Goal: Book appointment/travel/reservation

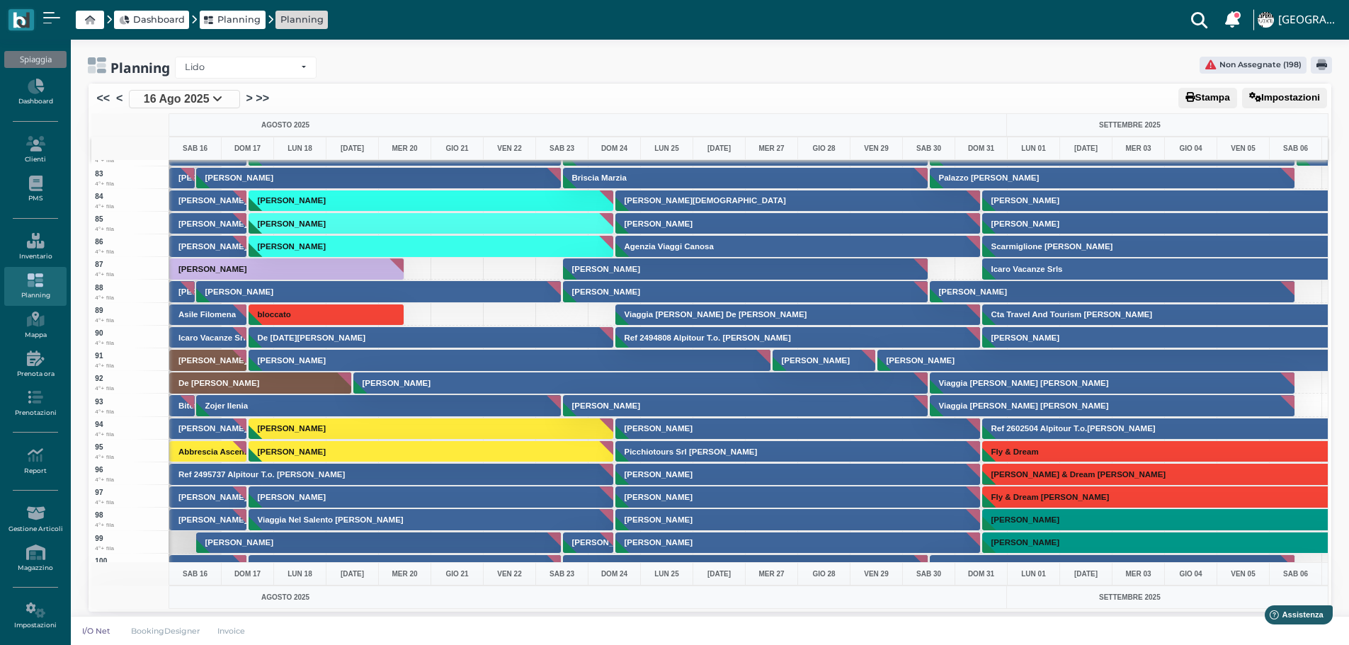
scroll to position [1770, 0]
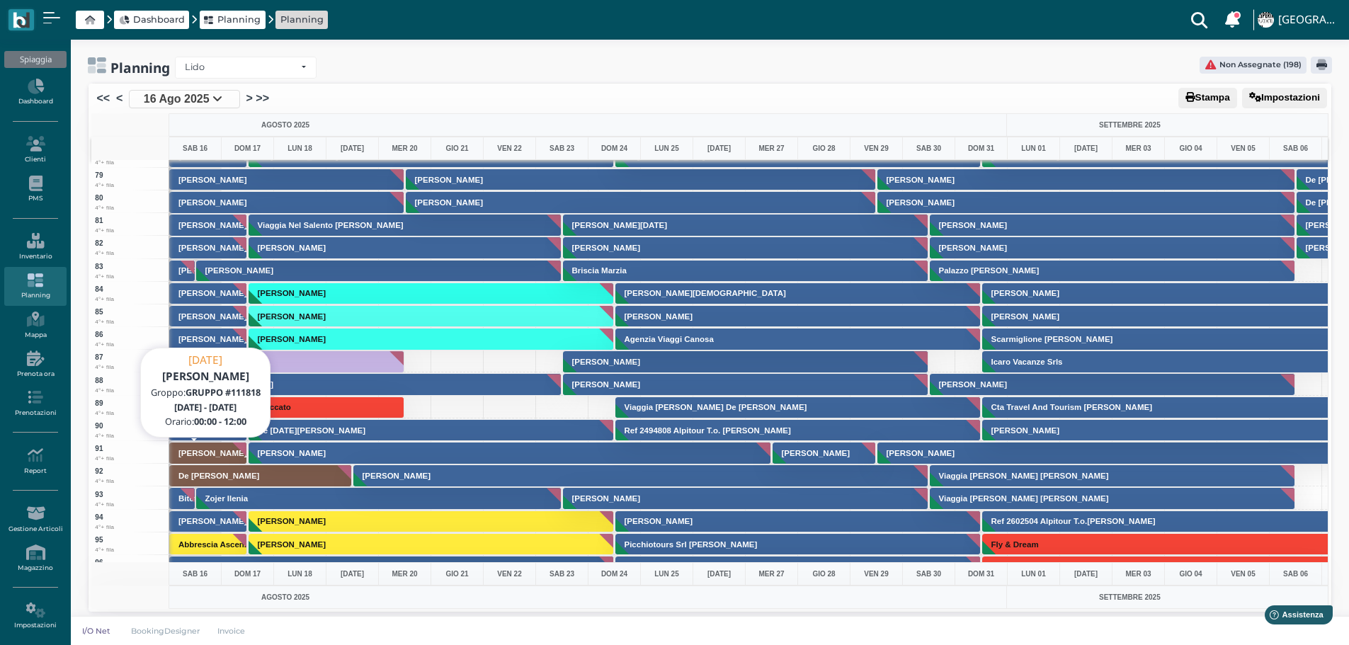
click at [219, 449] on h3 "Quarchioni Mauro" at bounding box center [212, 453] width 79 height 8
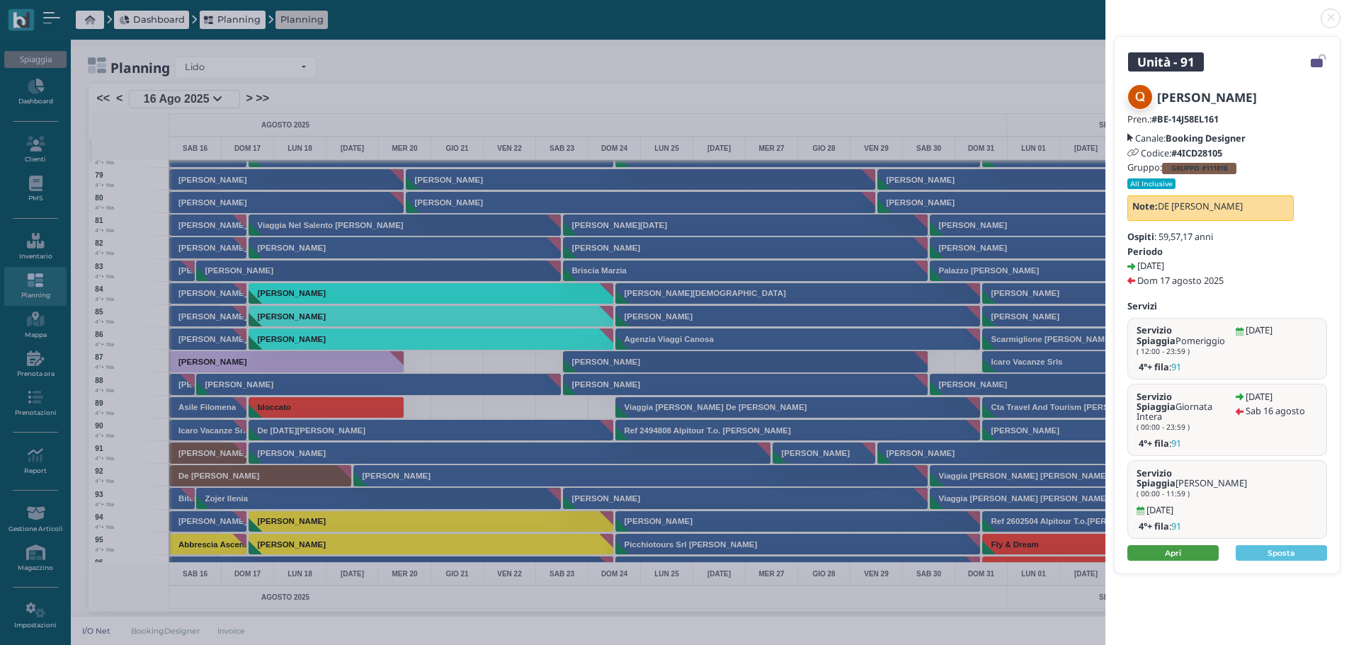
click at [1182, 545] on link "Apri" at bounding box center [1172, 553] width 91 height 16
click at [1105, 10] on link at bounding box center [1105, 10] width 0 height 0
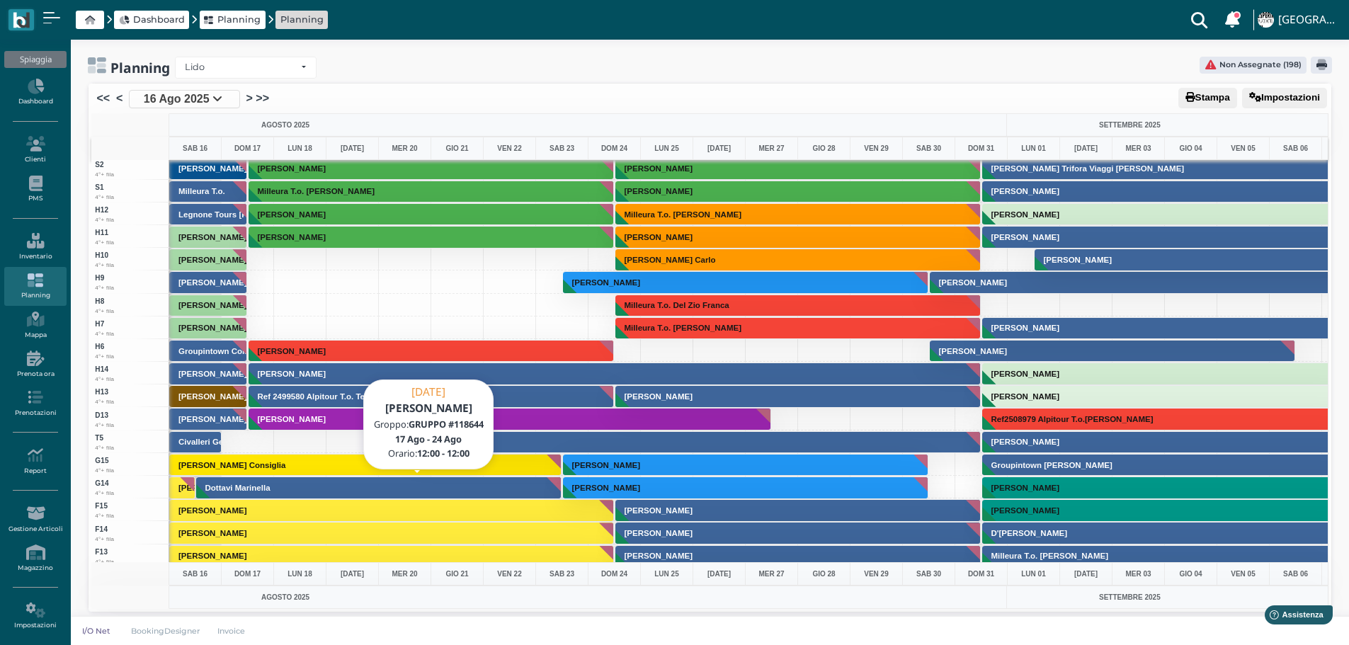
scroll to position [3611, 0]
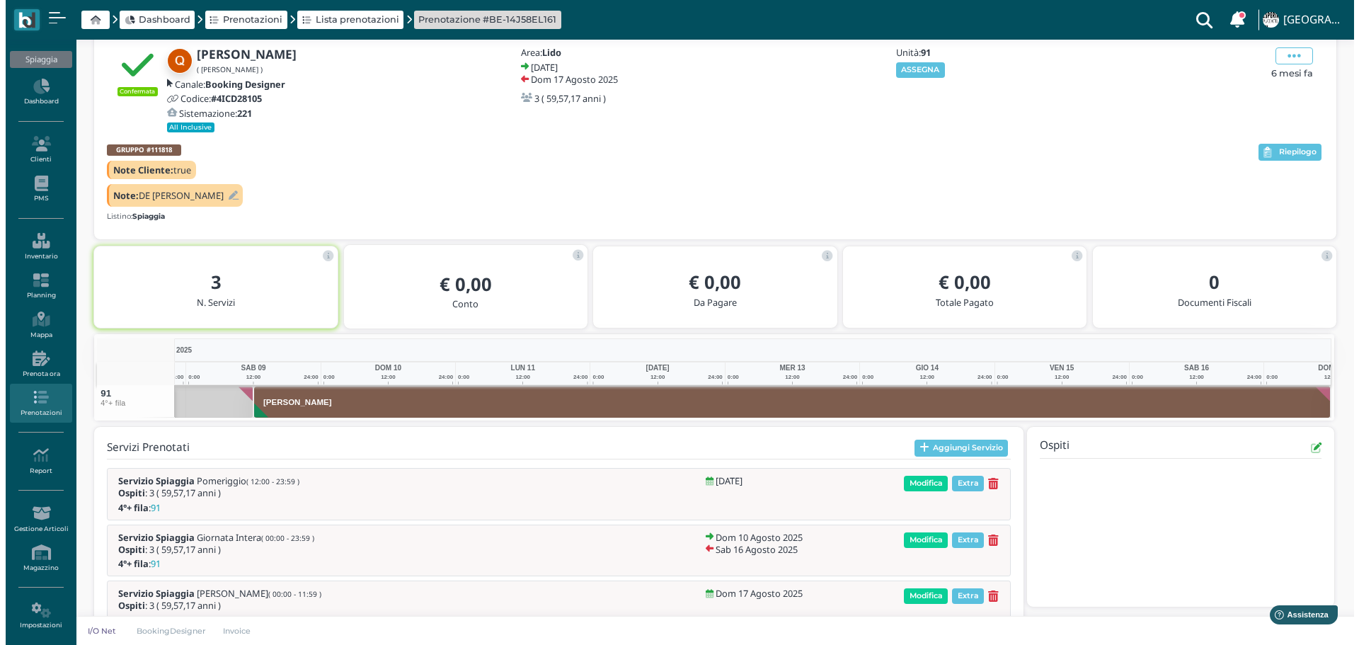
scroll to position [36, 0]
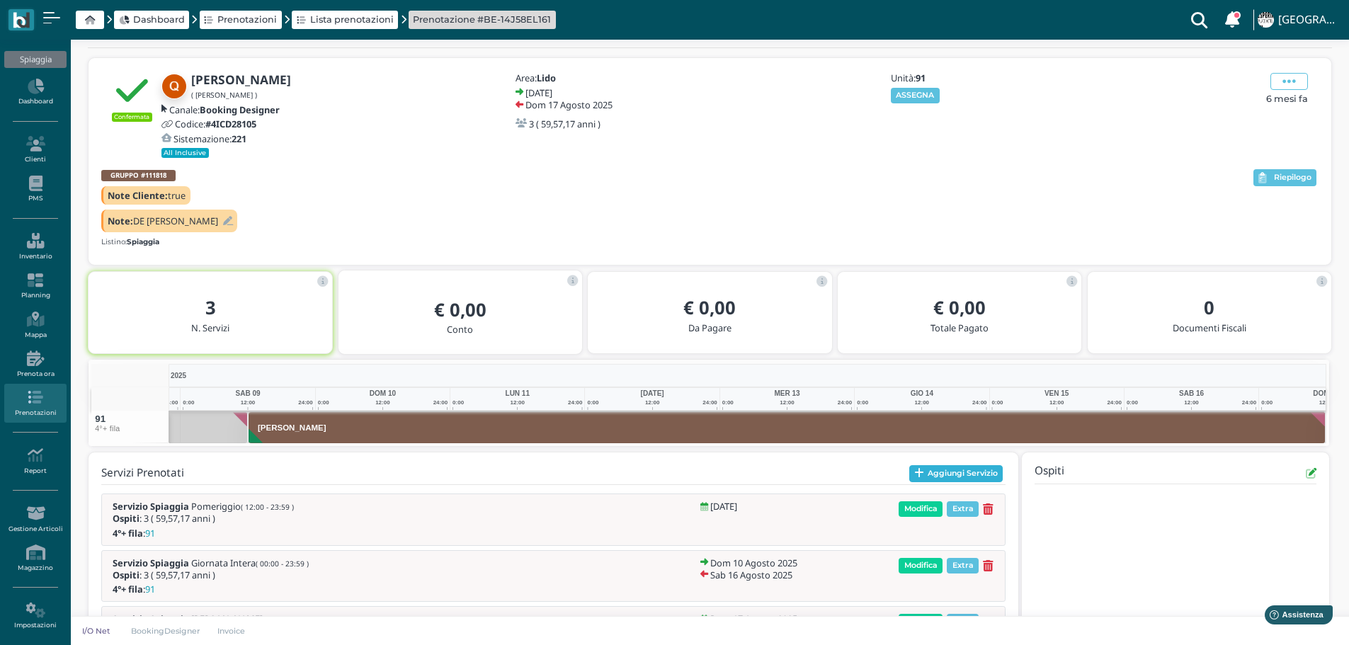
click at [988, 471] on button "Aggiungi Servizio" at bounding box center [956, 473] width 94 height 17
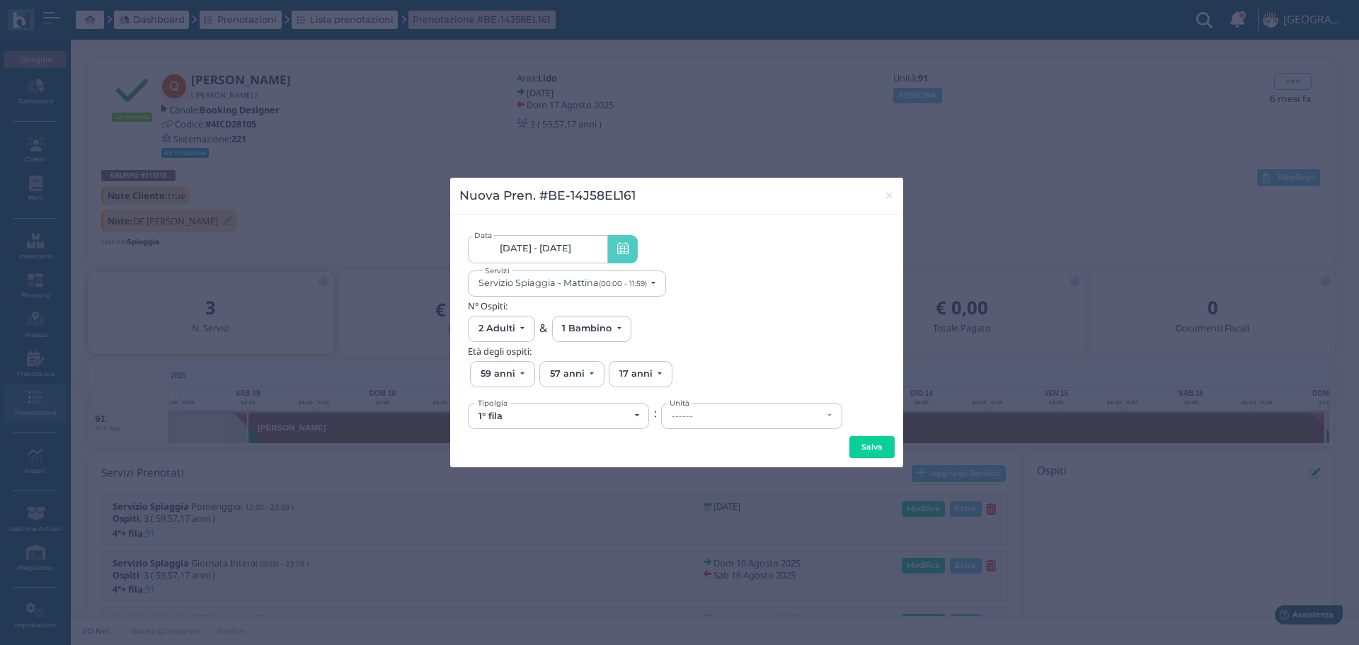
click at [587, 255] on link "09/08/25 - 17/08/25" at bounding box center [537, 249] width 139 height 28
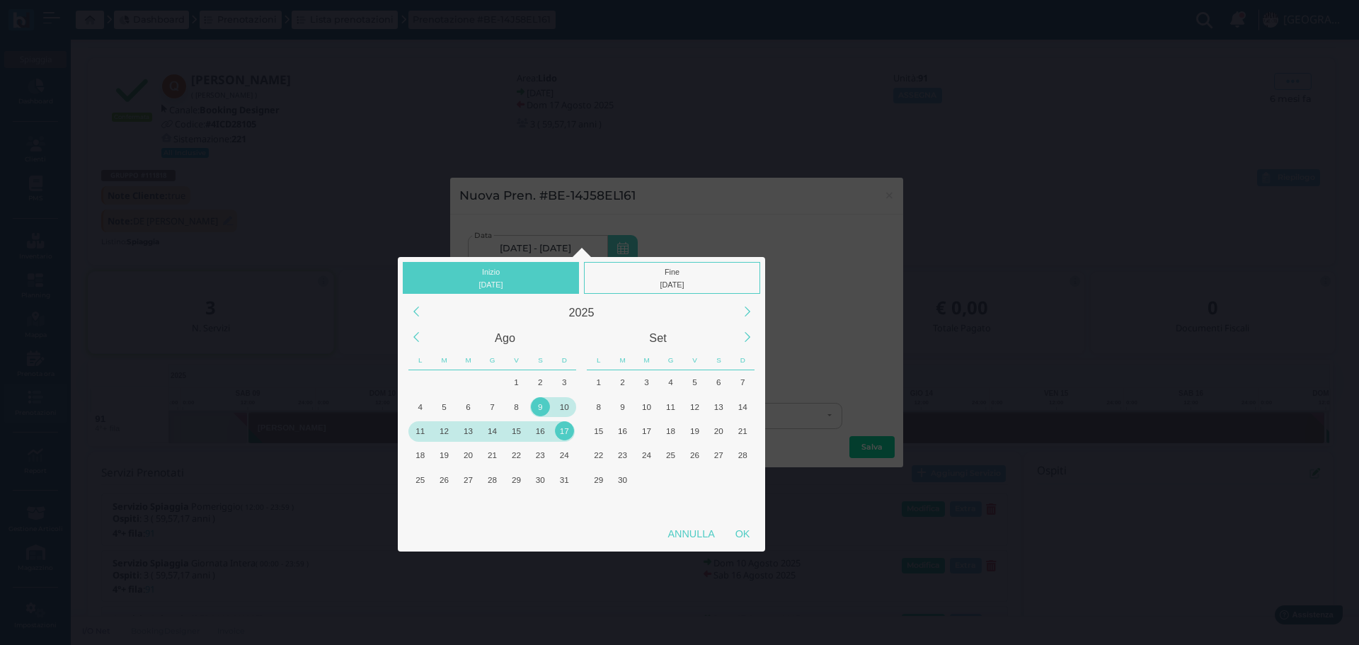
click at [570, 428] on div "17" at bounding box center [564, 430] width 19 height 19
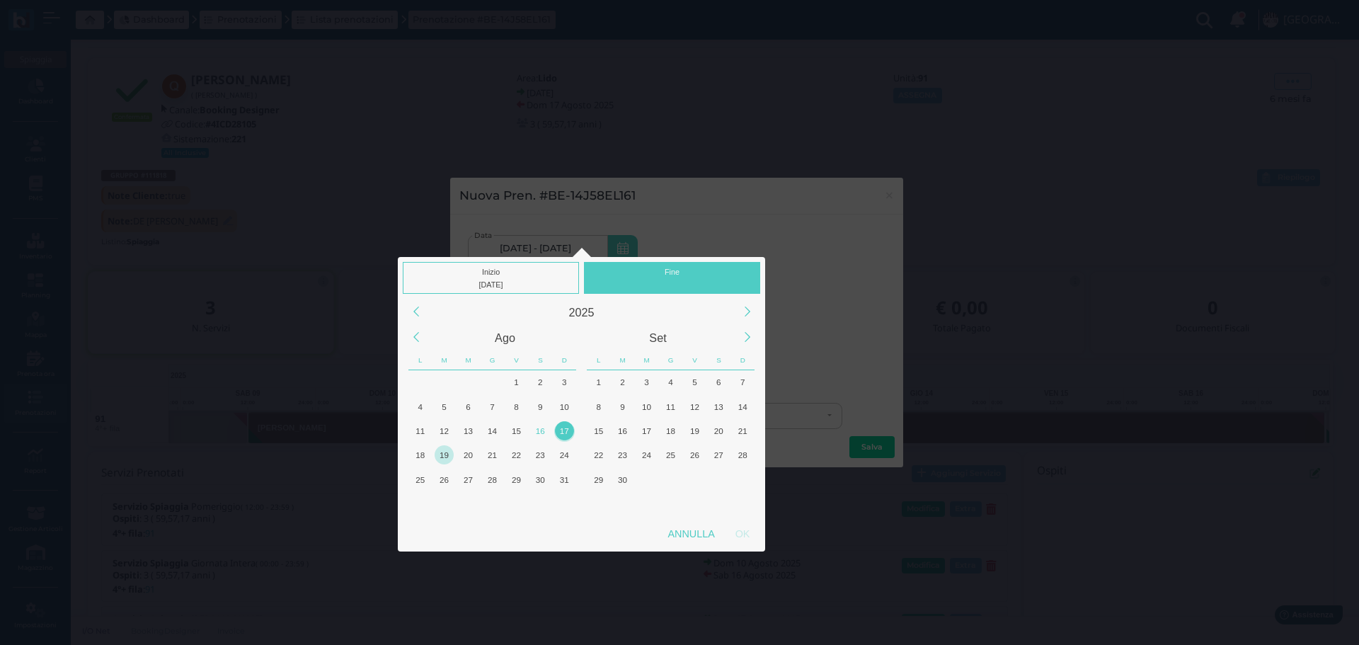
click at [443, 455] on div "19" at bounding box center [444, 454] width 19 height 19
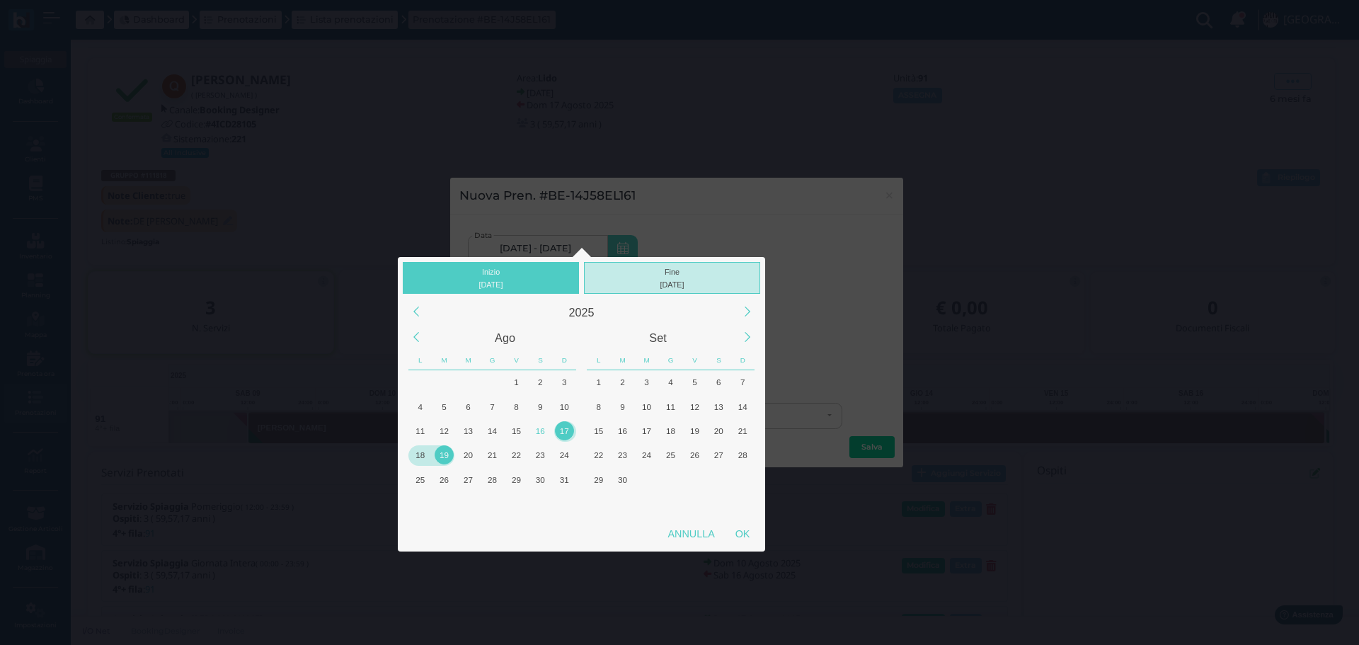
click at [662, 280] on div "19/08/2025" at bounding box center [673, 284] width 170 height 13
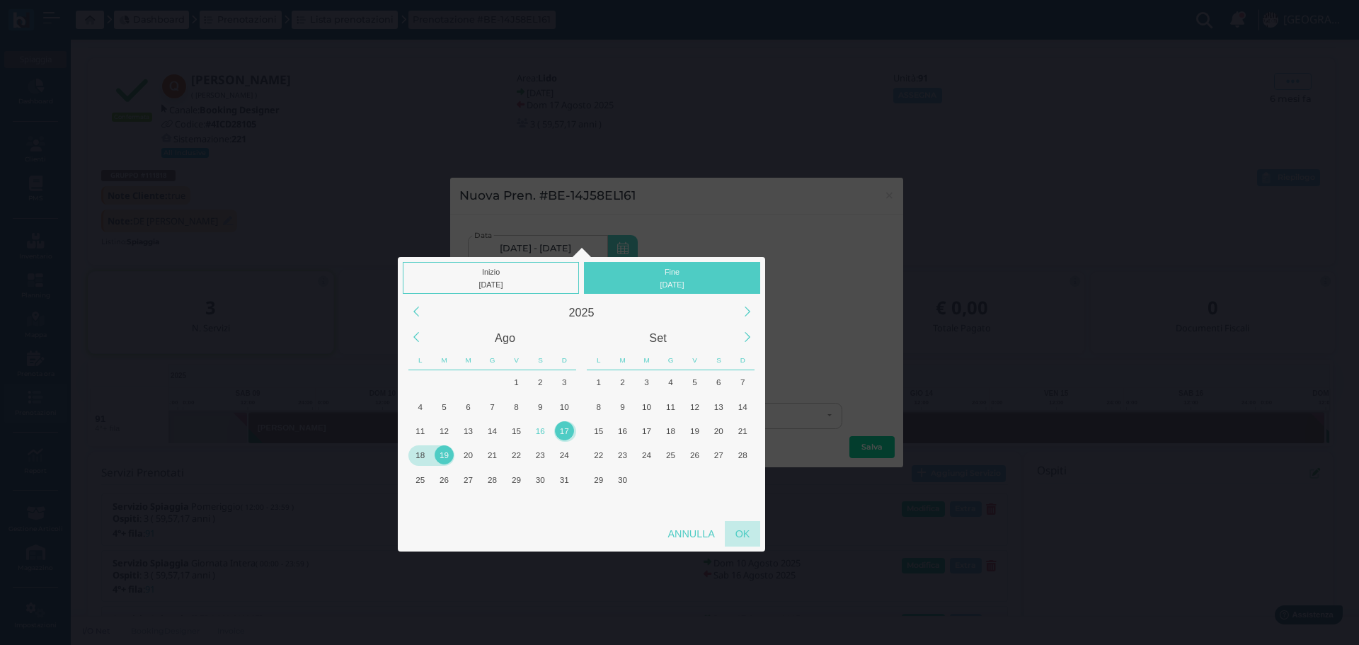
click at [734, 534] on div "OK" at bounding box center [742, 533] width 35 height 25
type input "17/08/2025 - 19/08/2025"
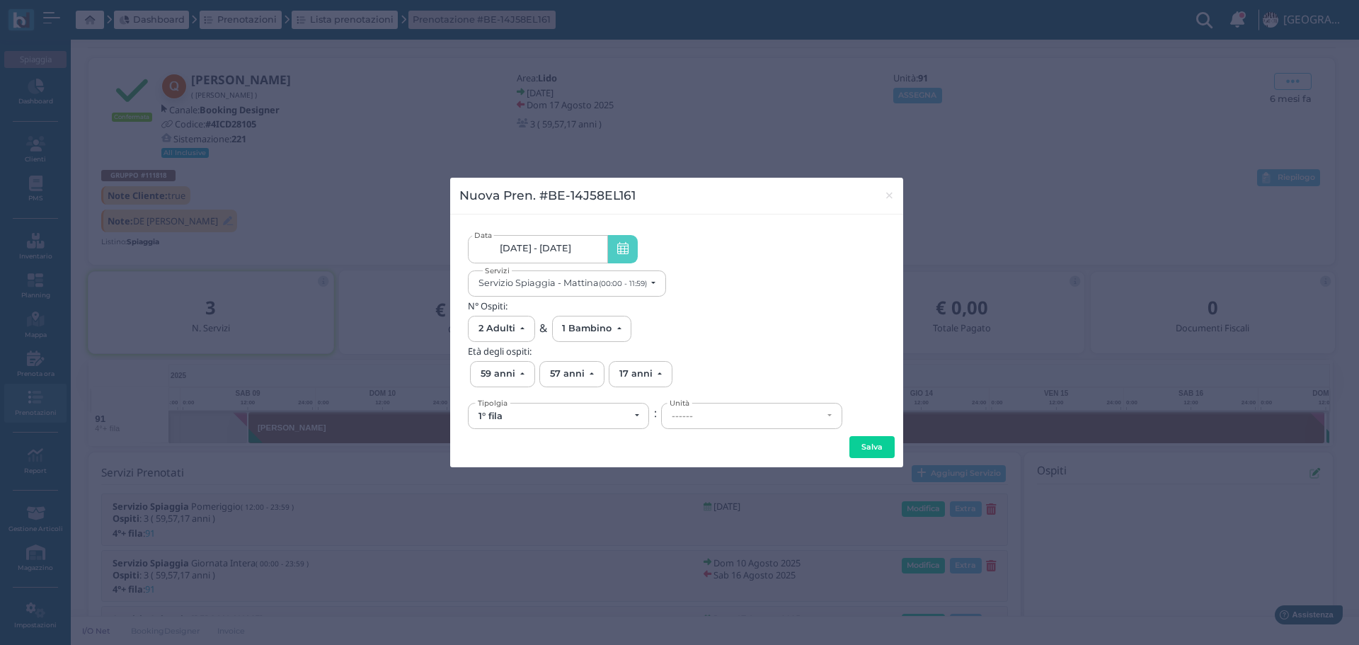
scroll to position [0, 127]
click at [639, 414] on div "1° fila" at bounding box center [559, 416] width 161 height 11
click at [526, 483] on link "4°+ fila" at bounding box center [559, 484] width 180 height 16
select select "434"
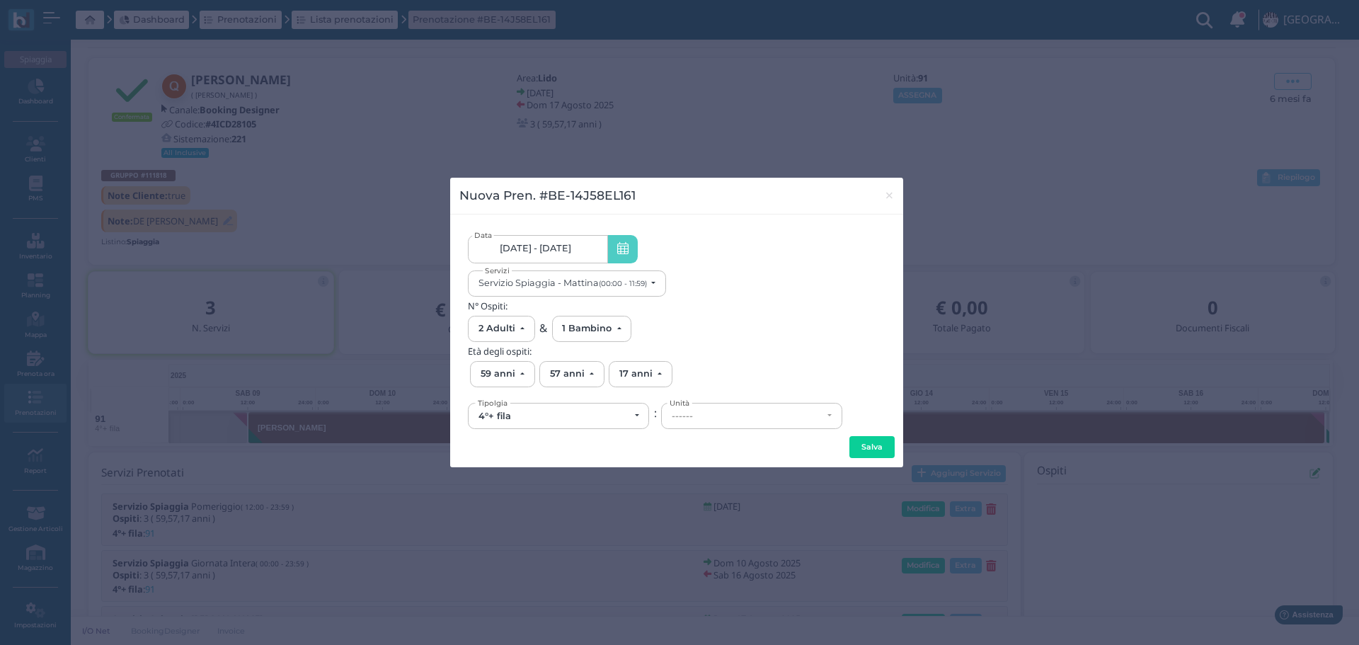
click at [702, 411] on div "------" at bounding box center [747, 416] width 151 height 11
drag, startPoint x: 692, startPoint y: 503, endPoint x: 840, endPoint y: 470, distance: 151.0
click at [696, 503] on link "T5" at bounding box center [752, 500] width 180 height 16
select select "6296"
click at [862, 447] on button "Salva" at bounding box center [872, 447] width 45 height 23
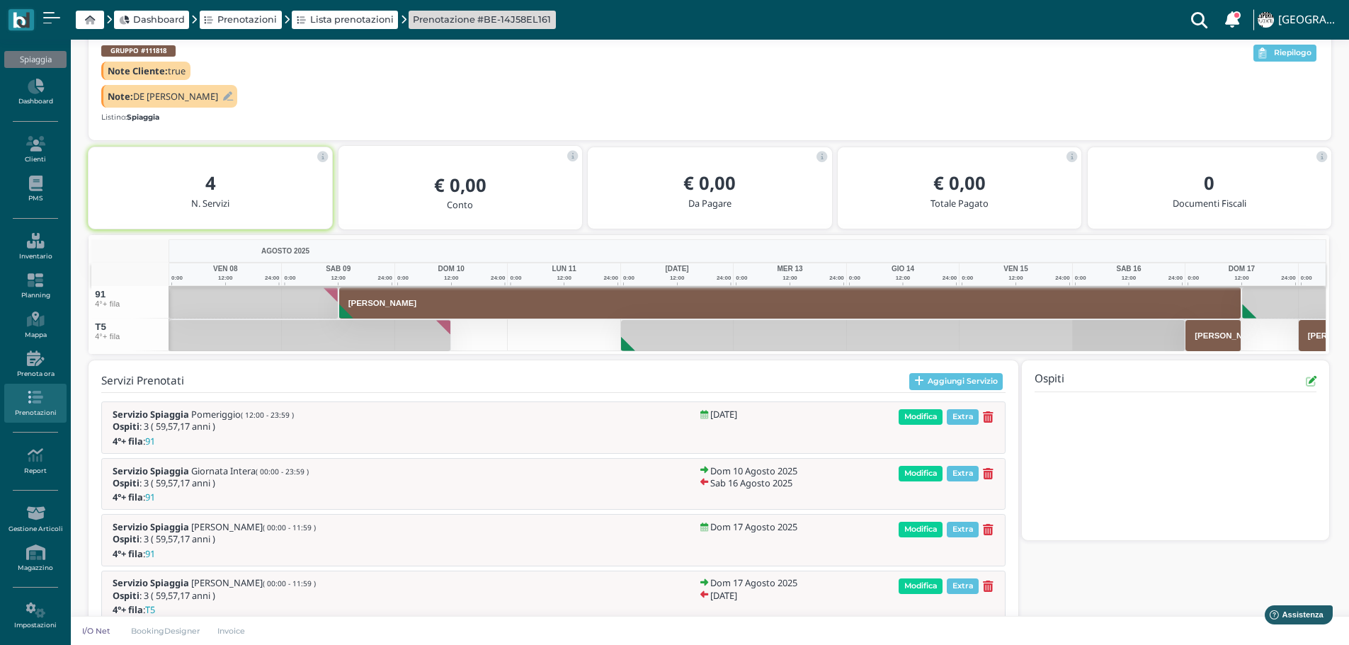
scroll to position [195, 0]
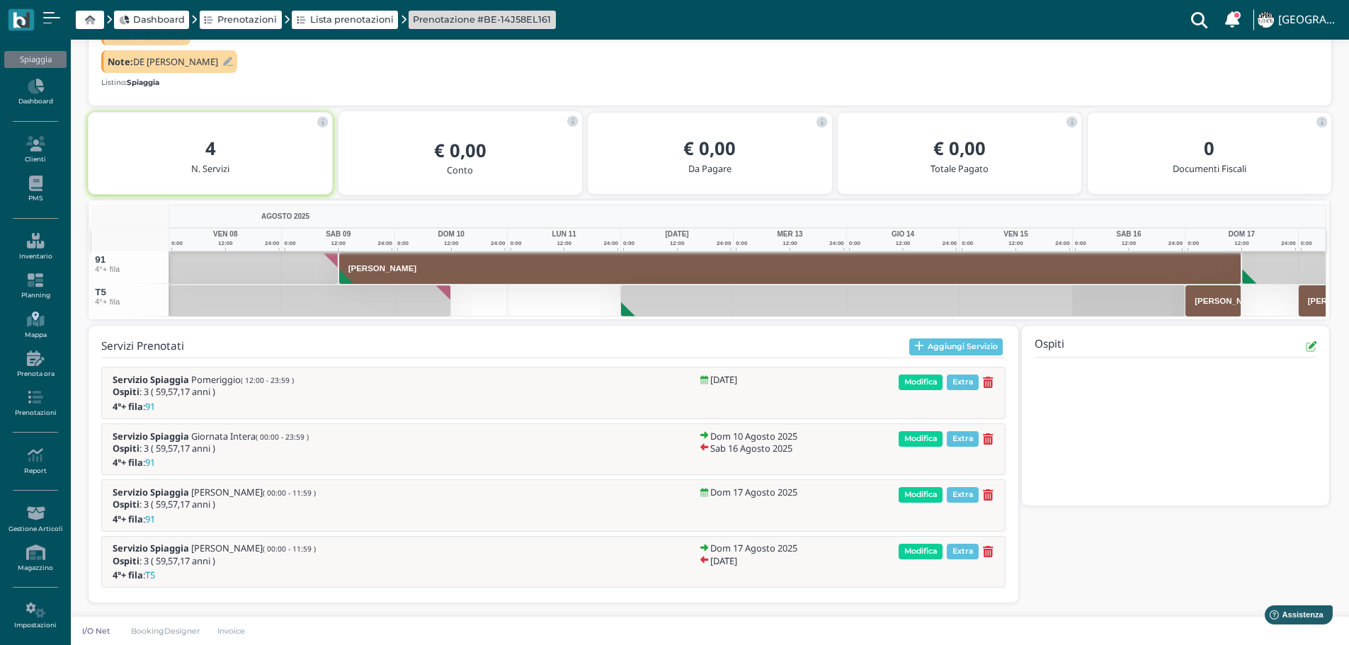
click at [33, 316] on icon at bounding box center [35, 320] width 62 height 16
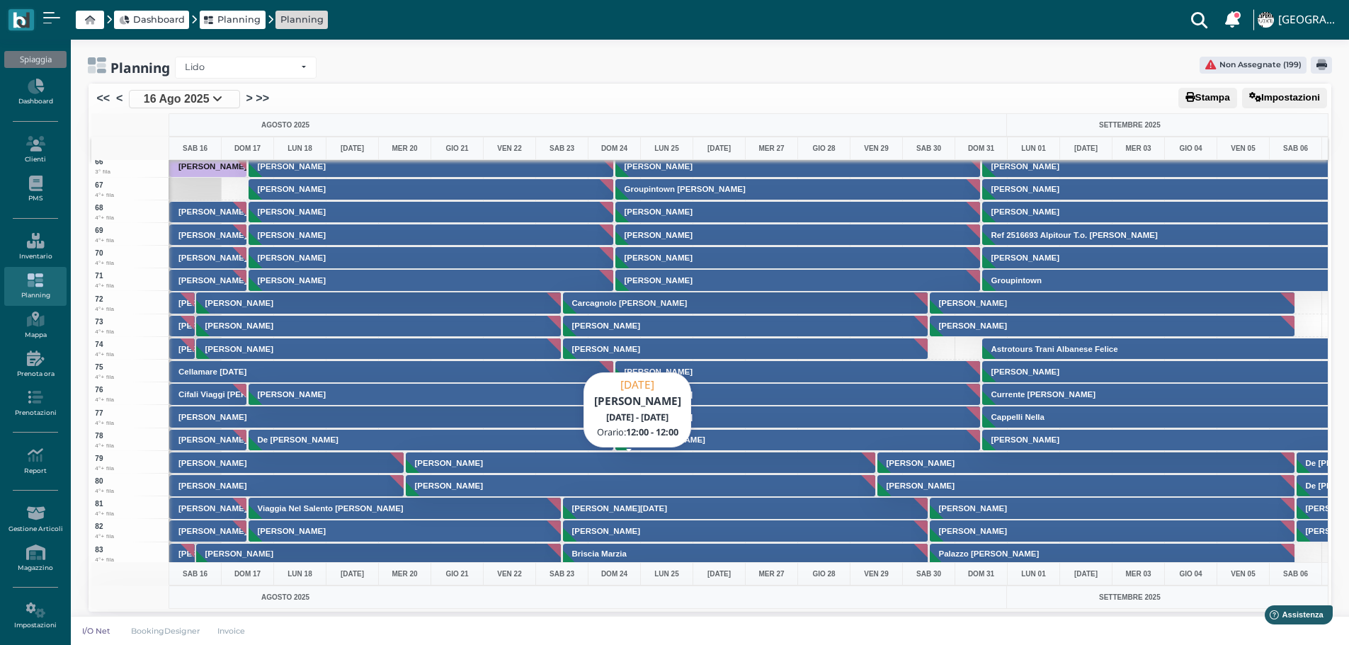
scroll to position [1912, 0]
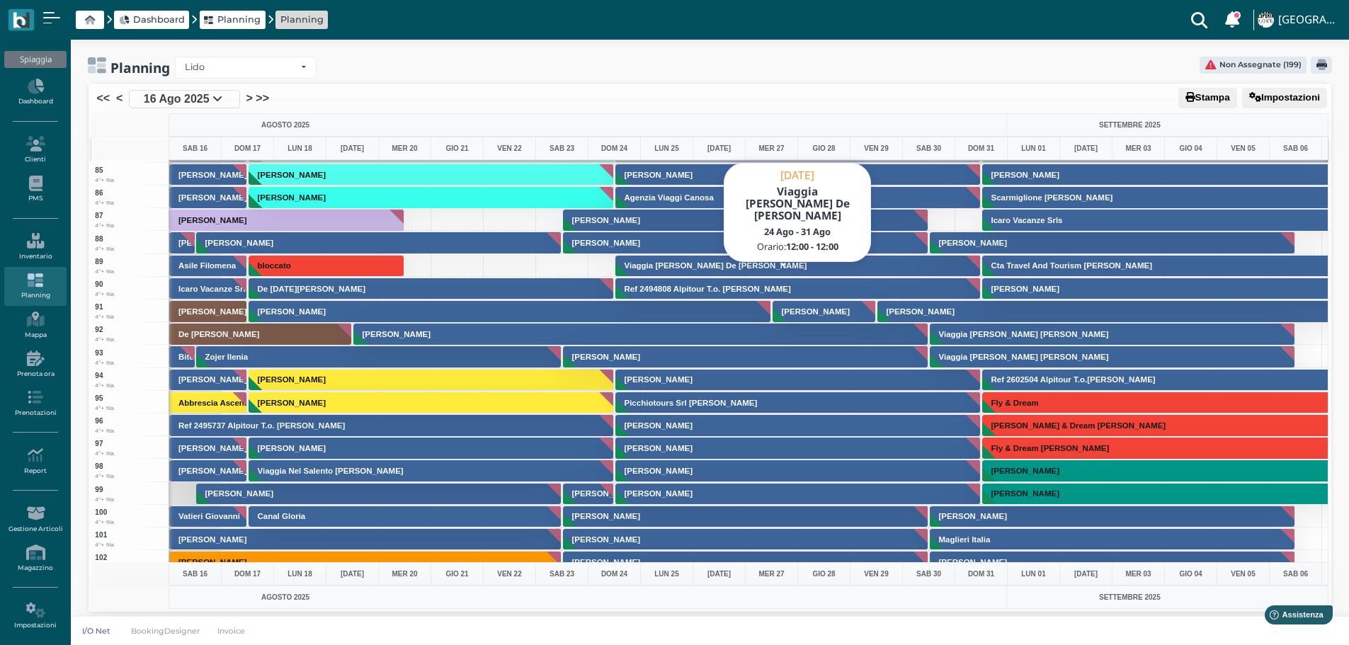
click at [877, 261] on button "Viaggia [PERSON_NAME] De [PERSON_NAME]" at bounding box center [798, 266] width 366 height 23
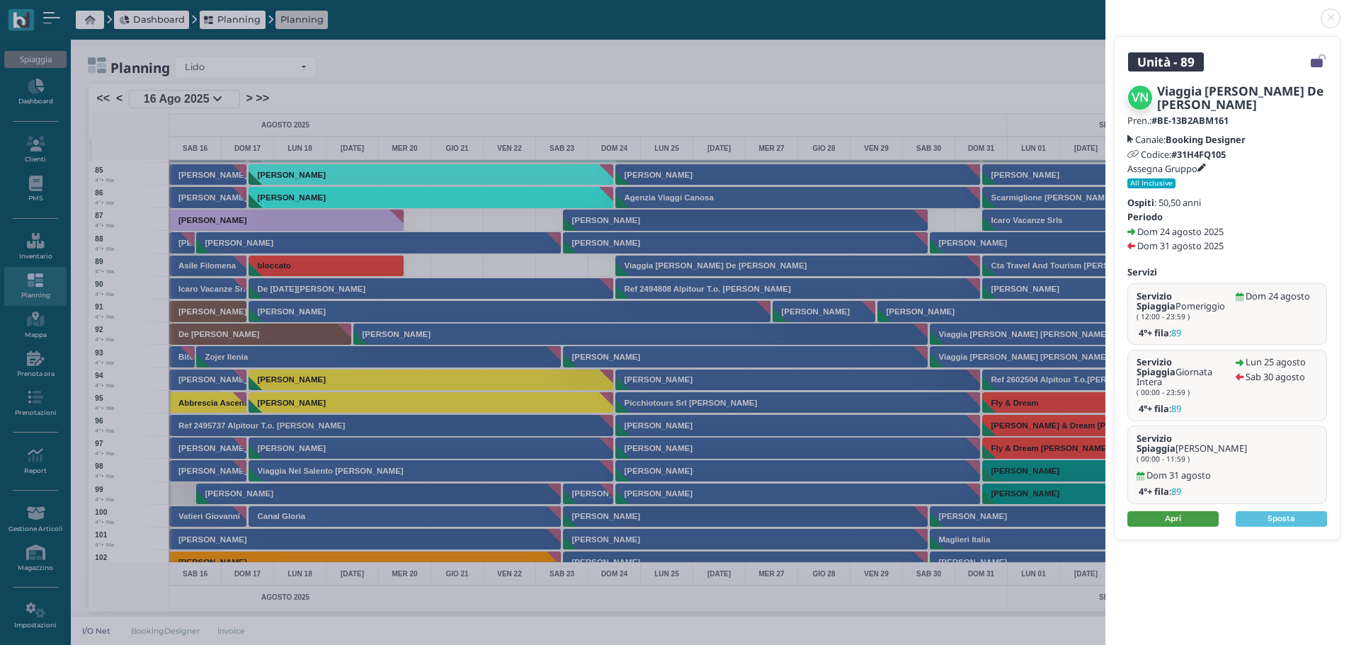
click at [1175, 511] on link "Apri" at bounding box center [1172, 519] width 91 height 16
click at [1105, 10] on link at bounding box center [1105, 10] width 0 height 0
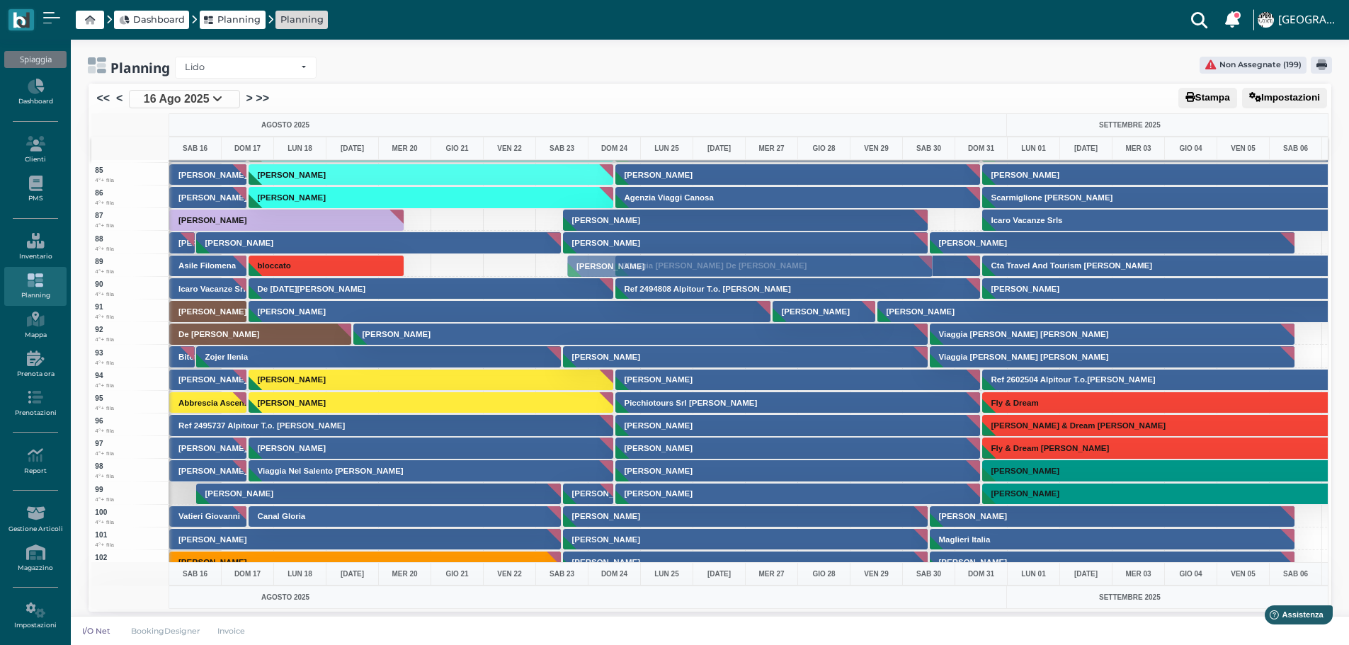
drag, startPoint x: 687, startPoint y: 218, endPoint x: 683, endPoint y: 264, distance: 46.2
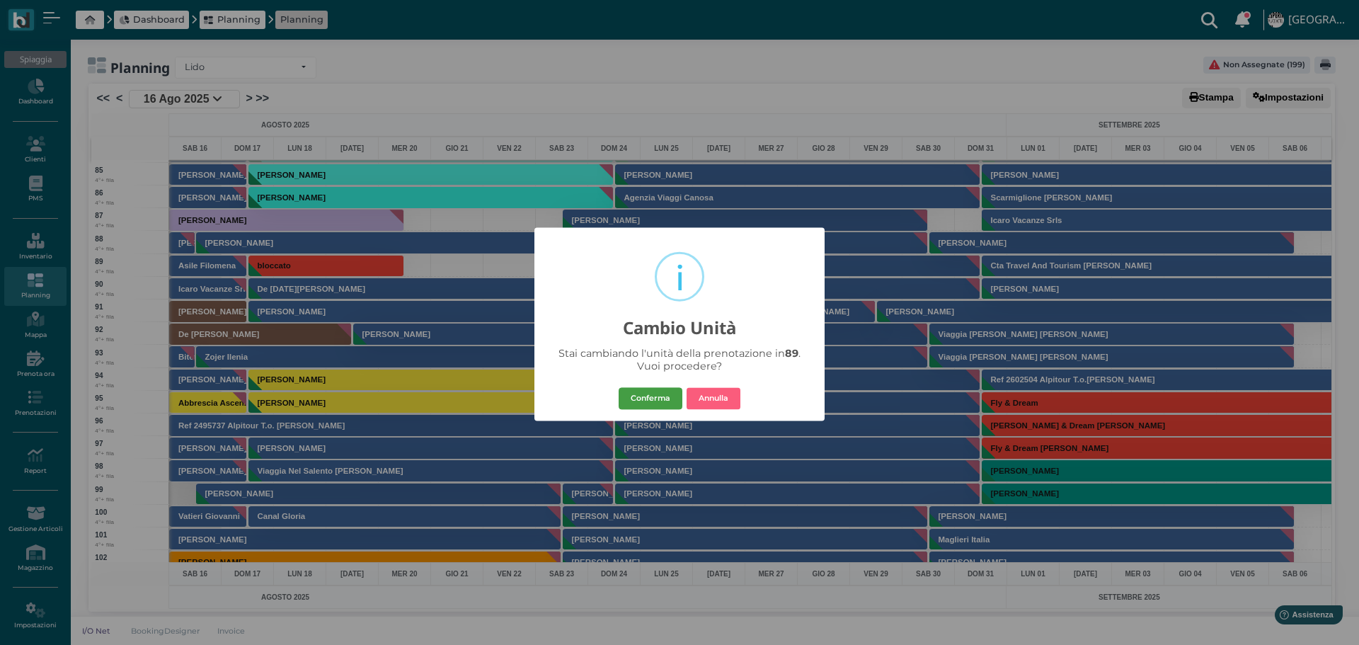
click at [666, 392] on button "Conferma" at bounding box center [651, 398] width 64 height 23
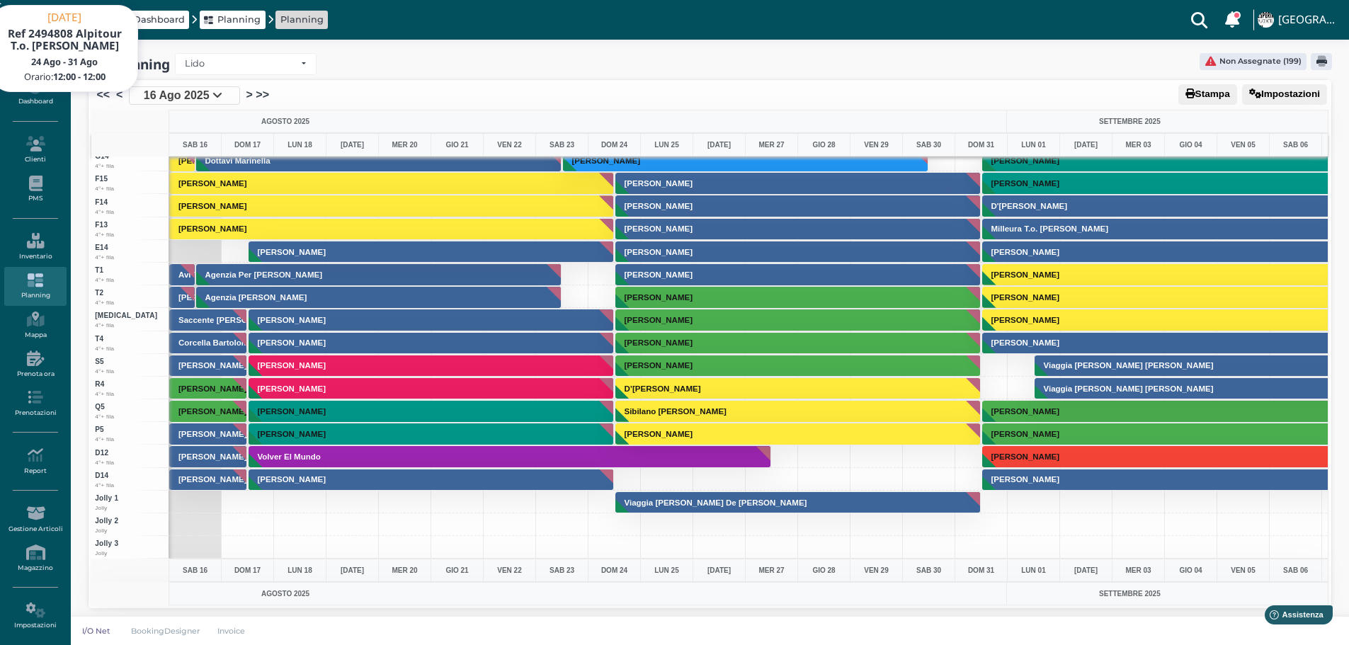
scroll to position [4, 0]
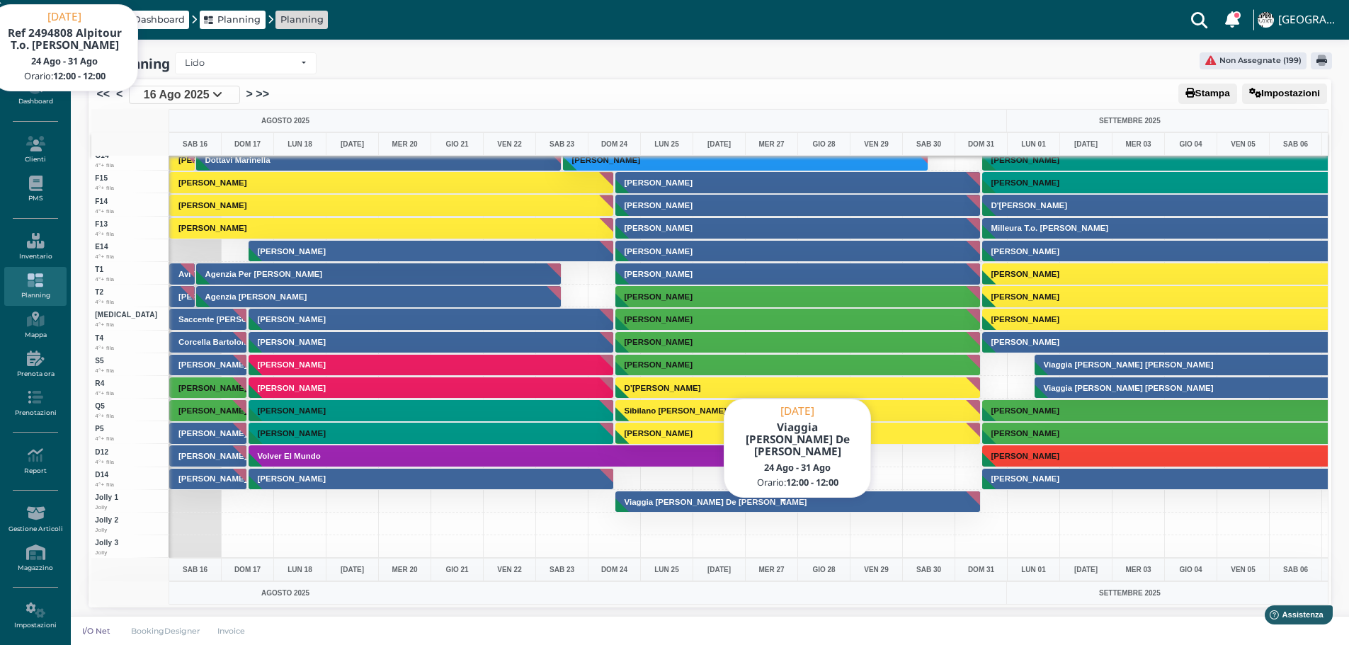
click at [897, 501] on button "Viaggia [PERSON_NAME] De [PERSON_NAME]" at bounding box center [798, 502] width 366 height 23
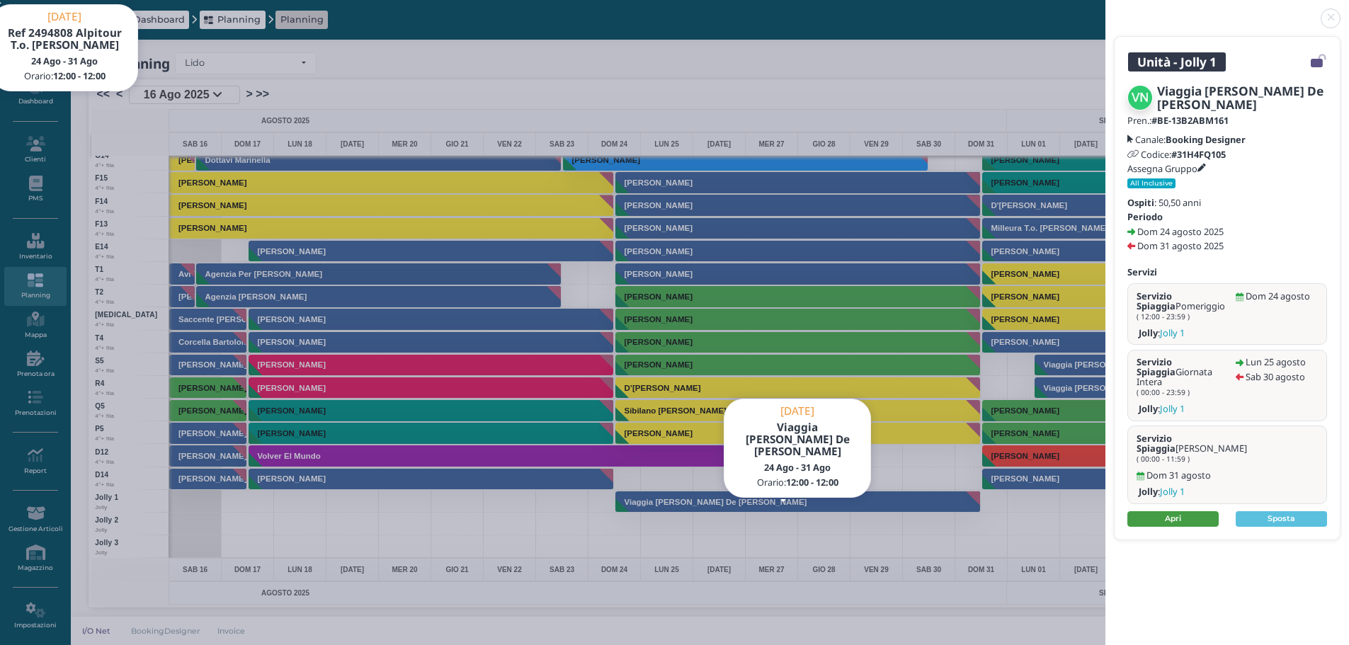
click at [1190, 511] on link "Apri" at bounding box center [1172, 519] width 91 height 16
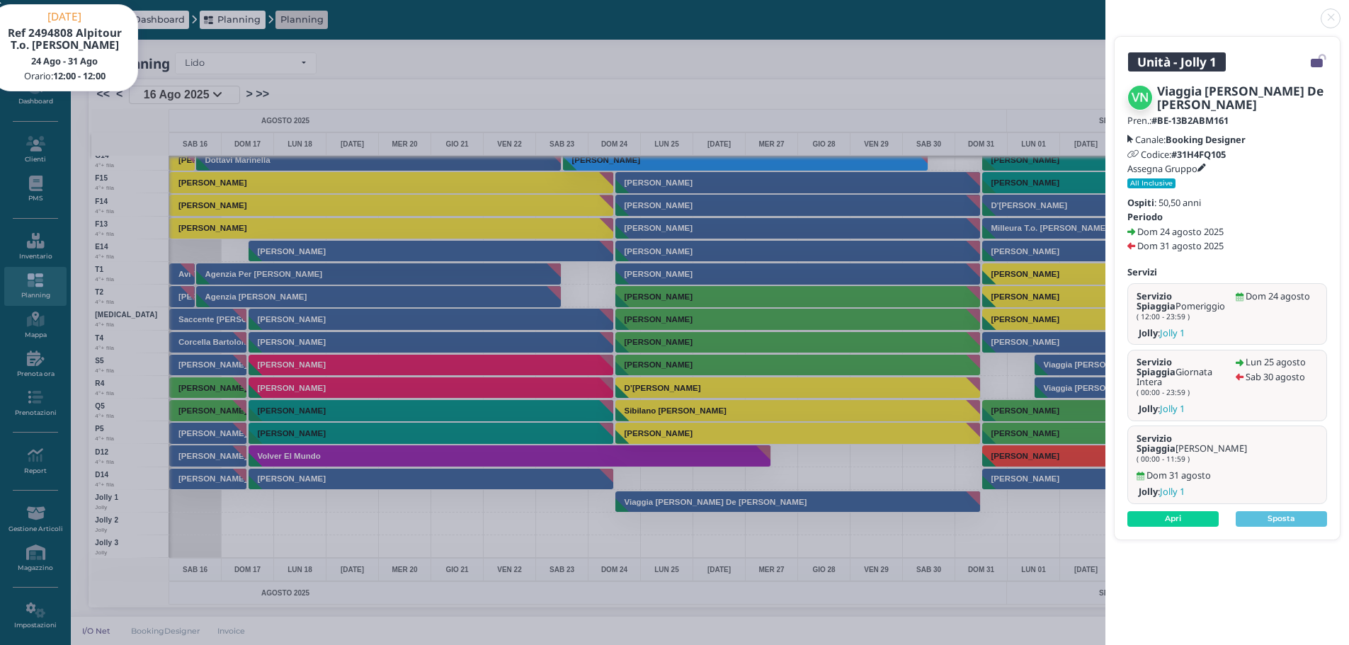
drag, startPoint x: 1329, startPoint y: 19, endPoint x: 1318, endPoint y: 2, distance: 20.0
click at [1105, 10] on link at bounding box center [1105, 10] width 0 height 0
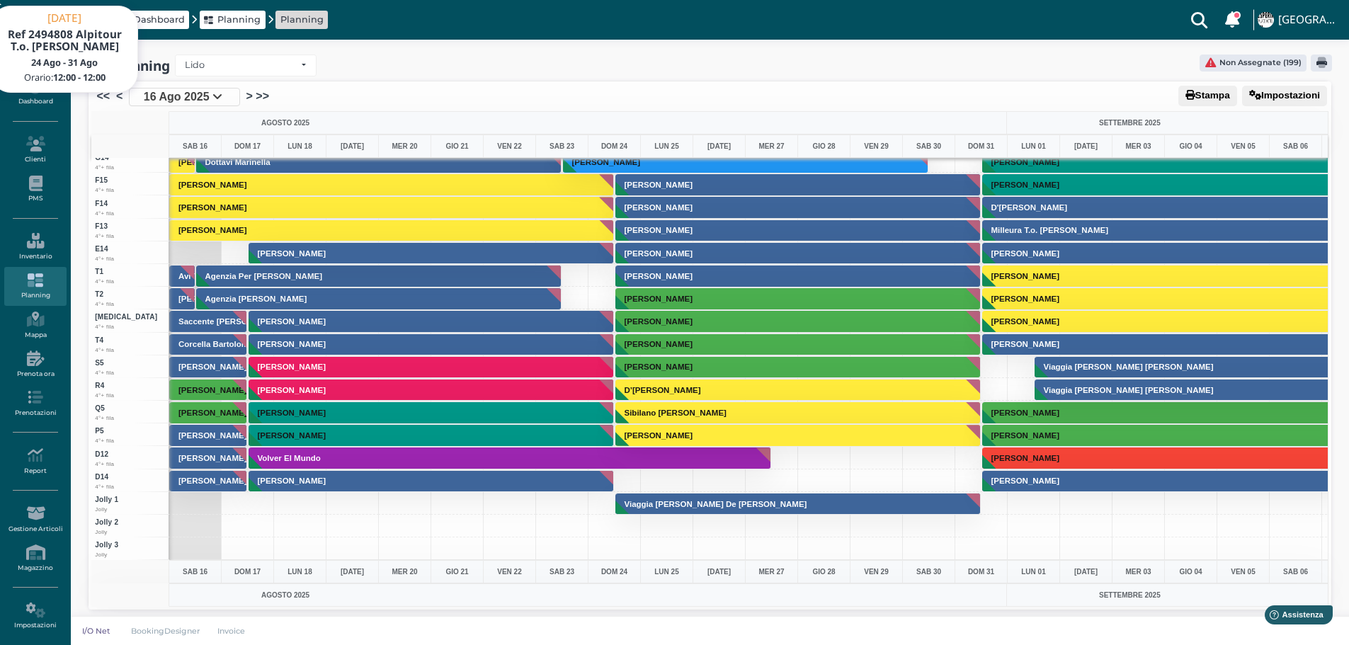
scroll to position [0, 0]
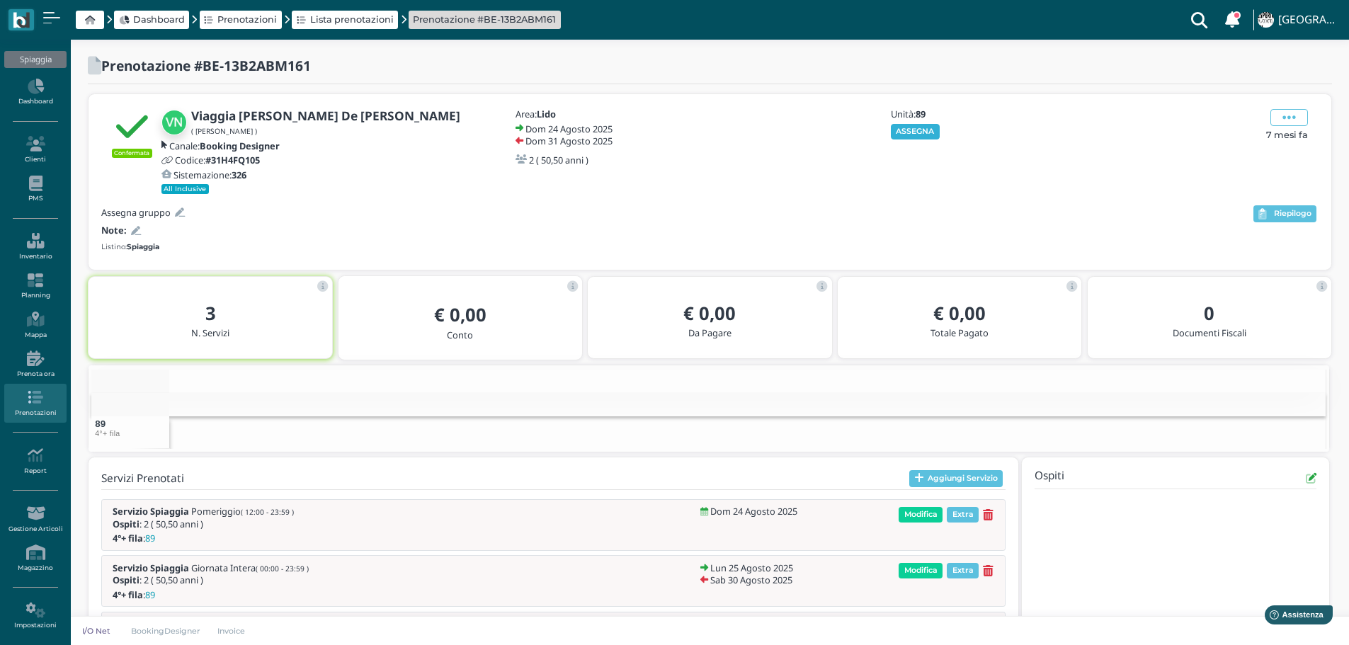
click at [924, 132] on button "ASSEGNA" at bounding box center [915, 132] width 49 height 16
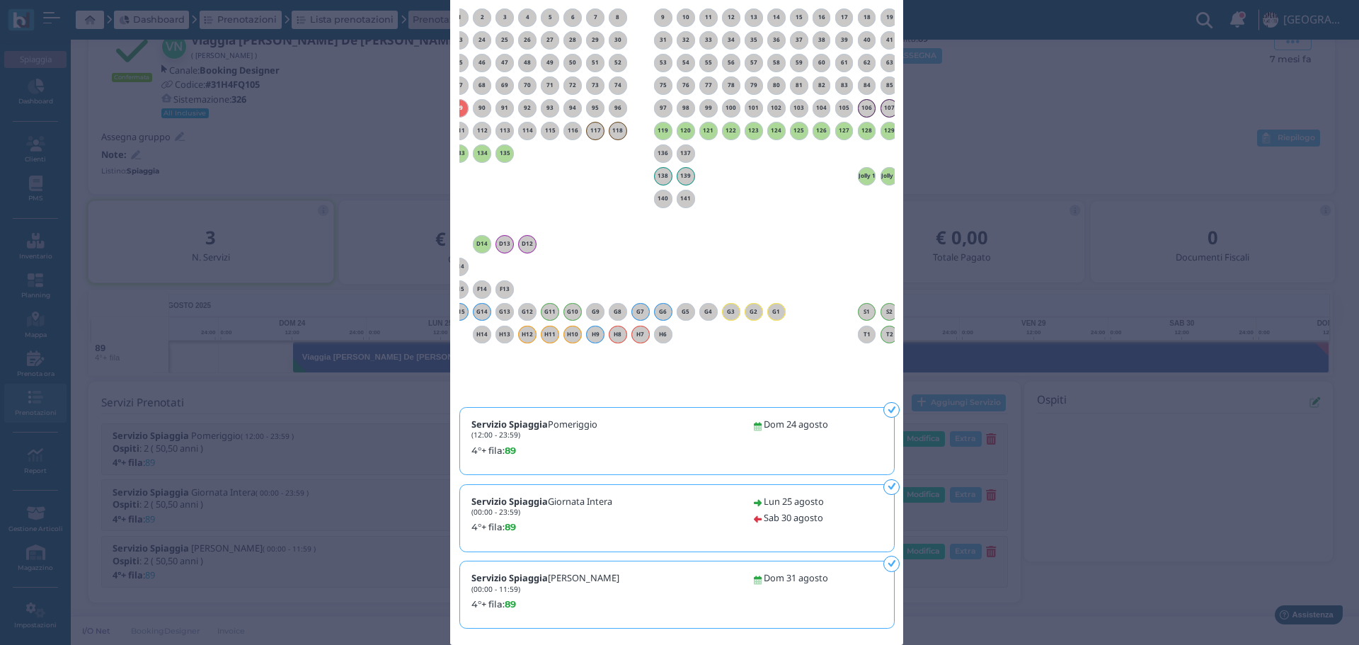
scroll to position [0, 128]
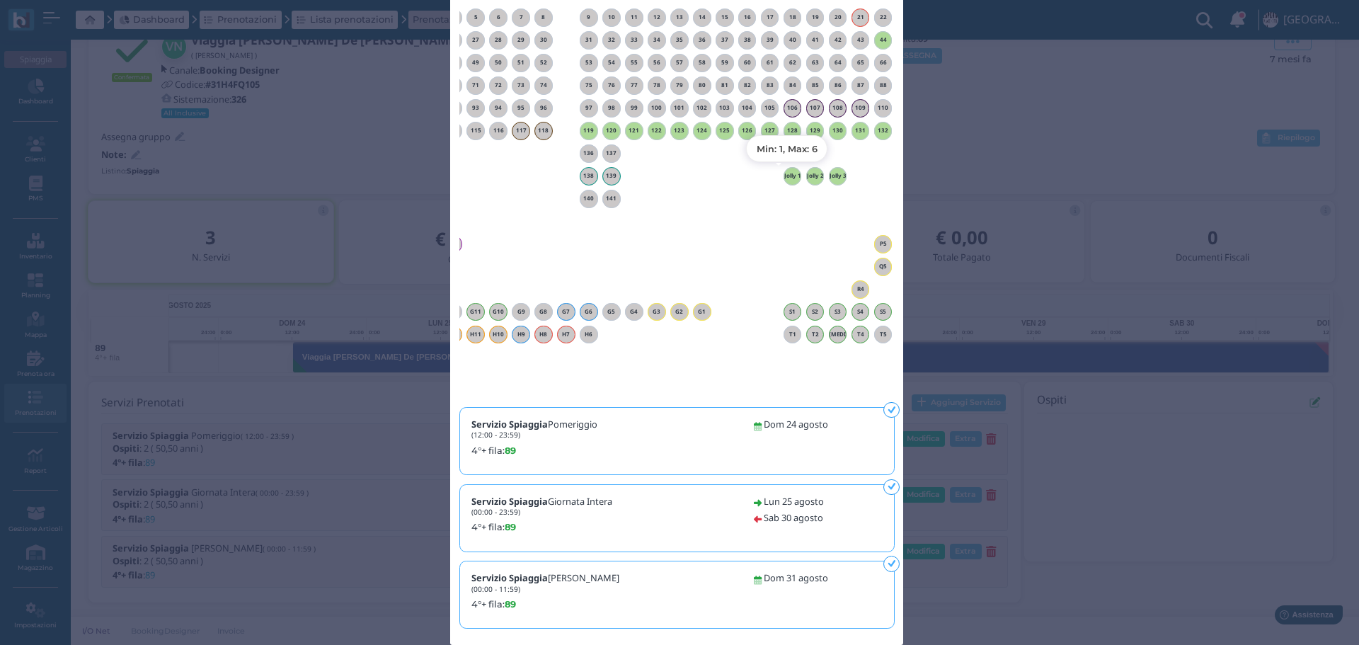
click at [788, 178] on h6 "Jolly 1" at bounding box center [793, 176] width 18 height 6
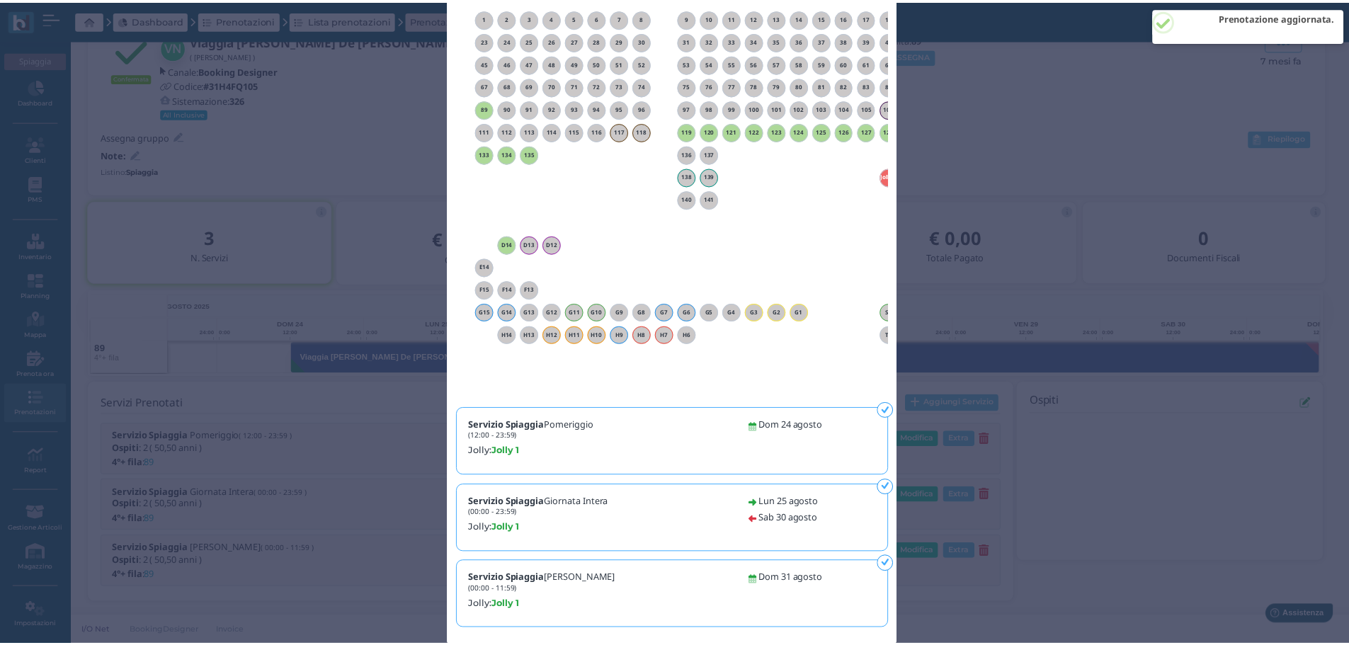
scroll to position [0, 0]
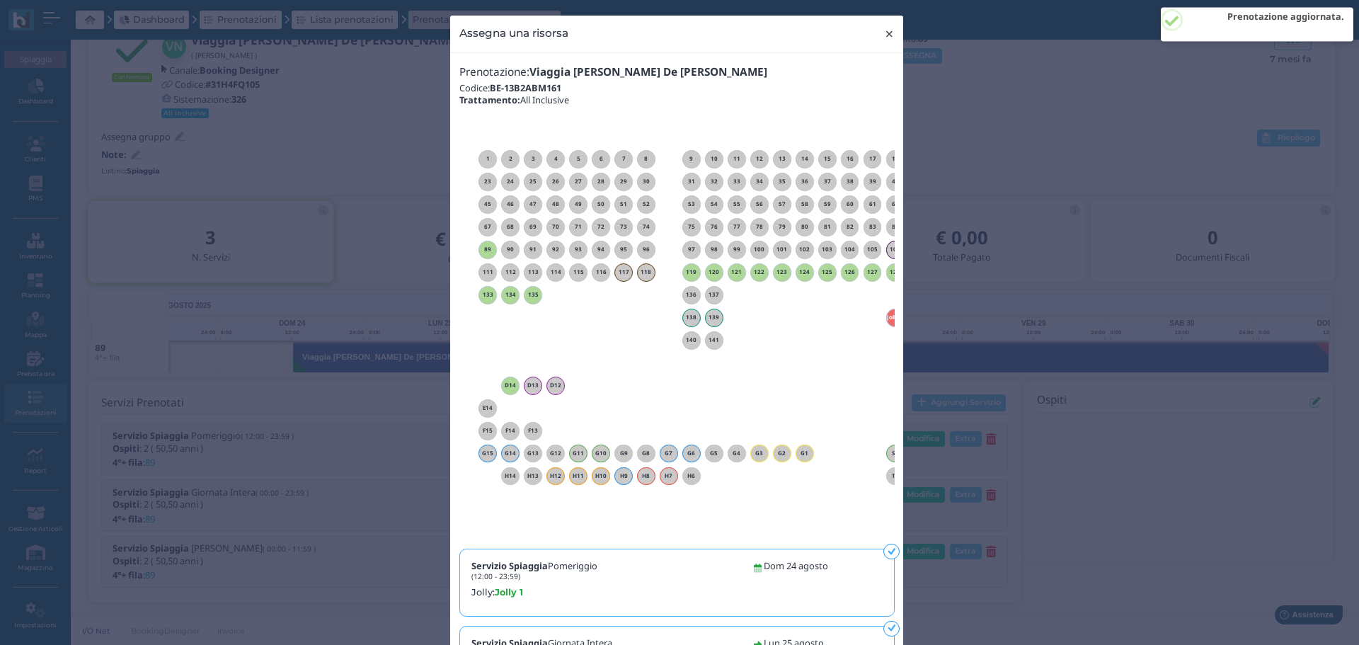
click at [884, 35] on span "×" at bounding box center [889, 34] width 11 height 18
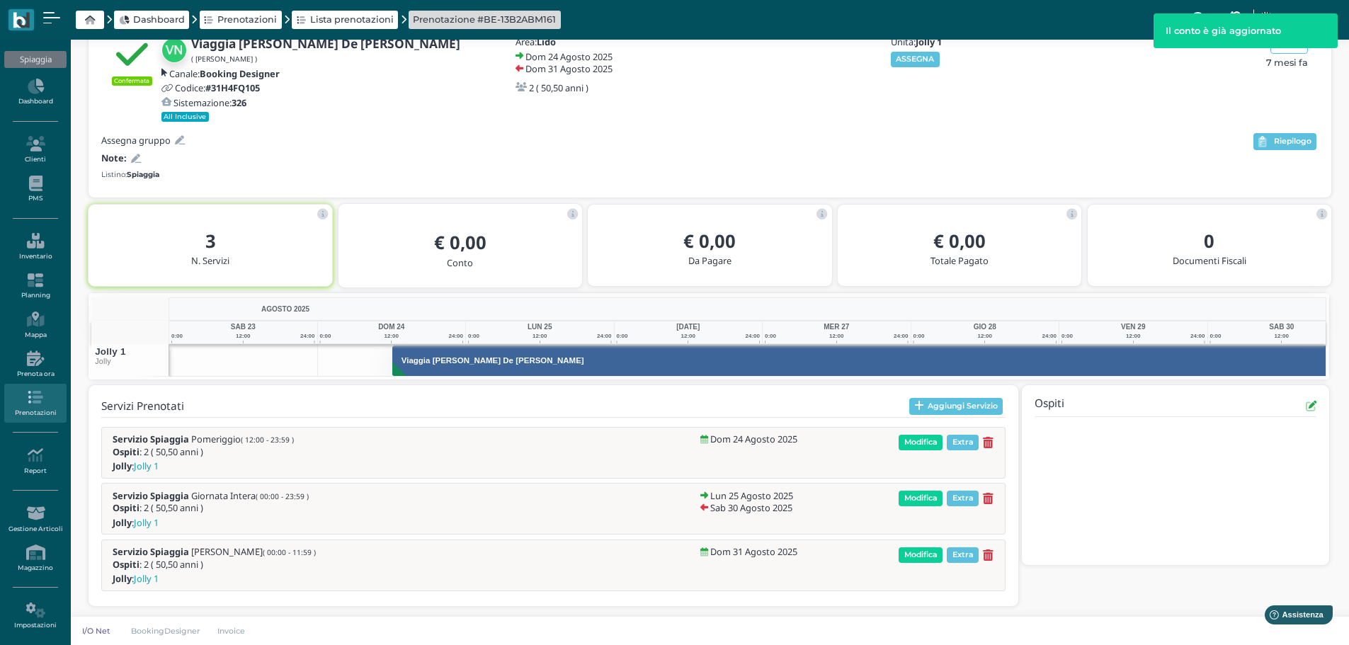
scroll to position [0, 103]
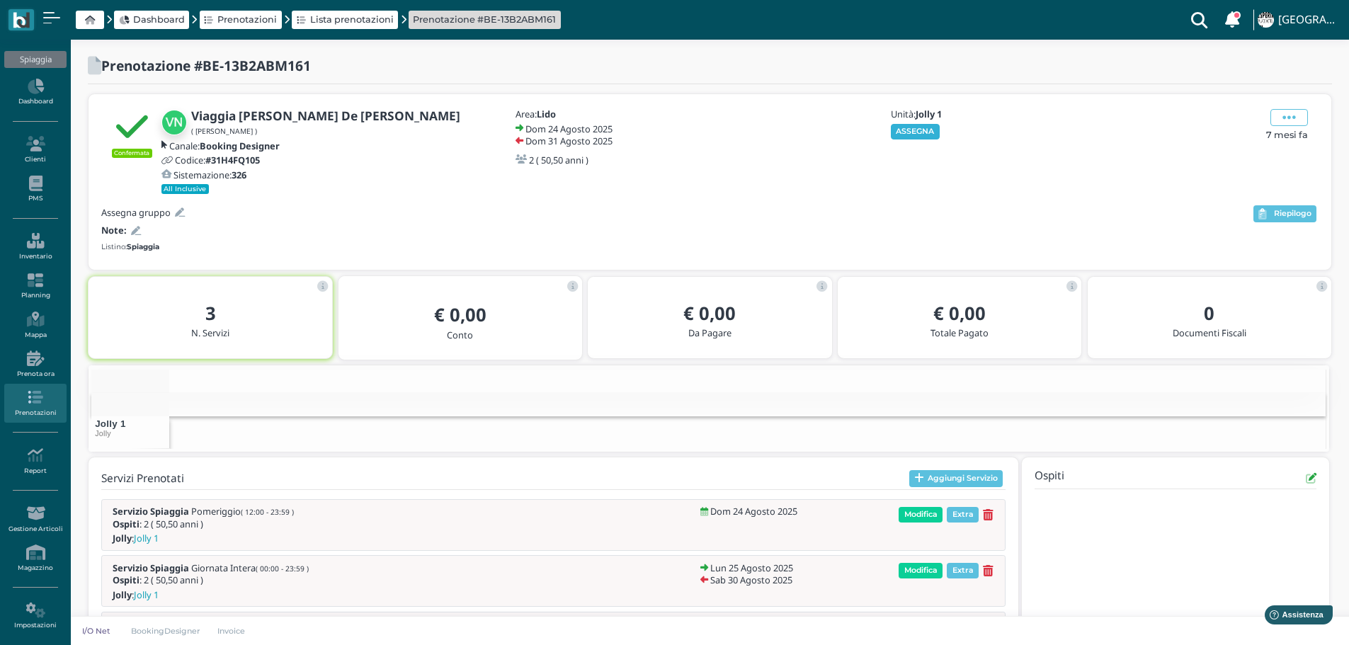
click at [907, 132] on button "ASSEGNA" at bounding box center [915, 132] width 49 height 16
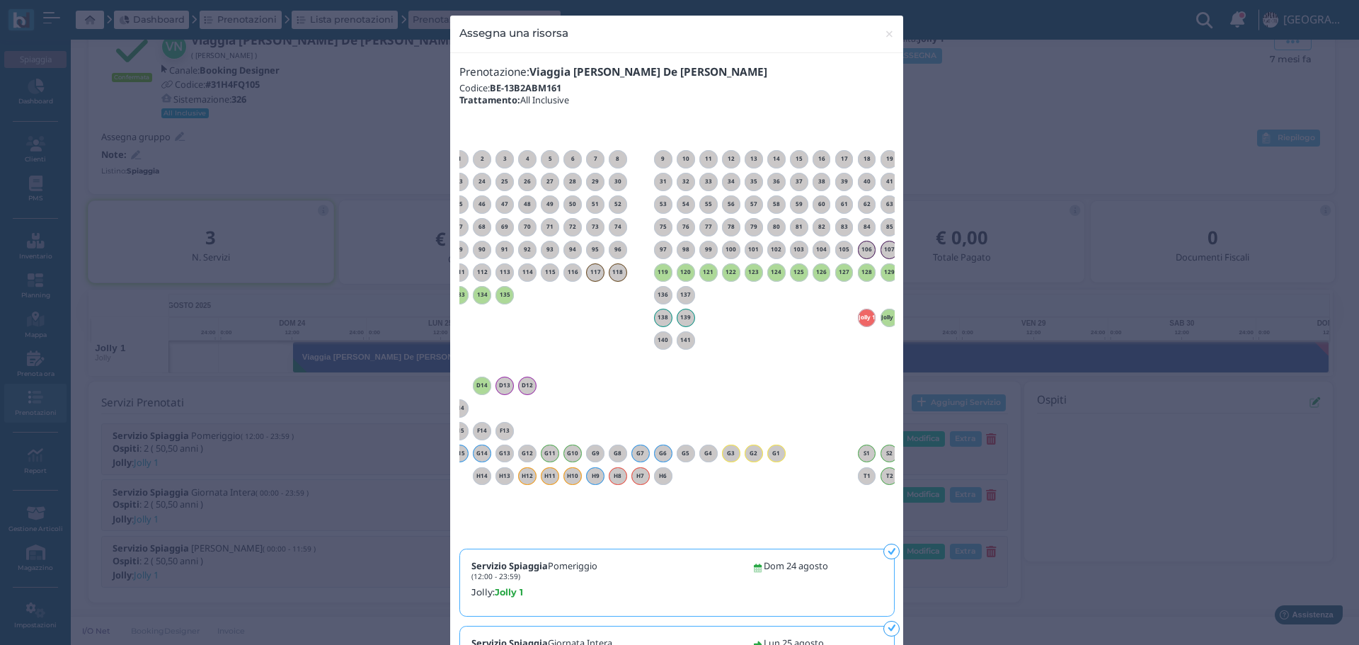
scroll to position [0, 128]
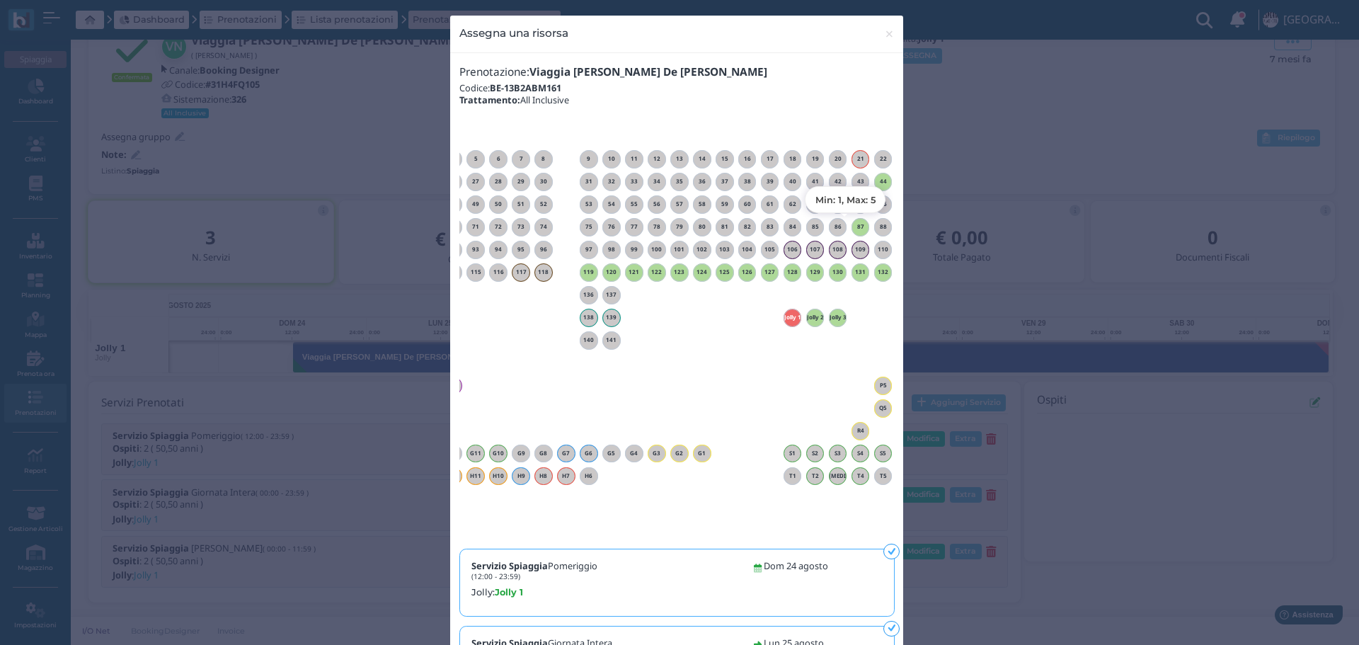
click at [857, 228] on h6 "87" at bounding box center [861, 227] width 18 height 6
click at [886, 34] on span "×" at bounding box center [889, 34] width 11 height 18
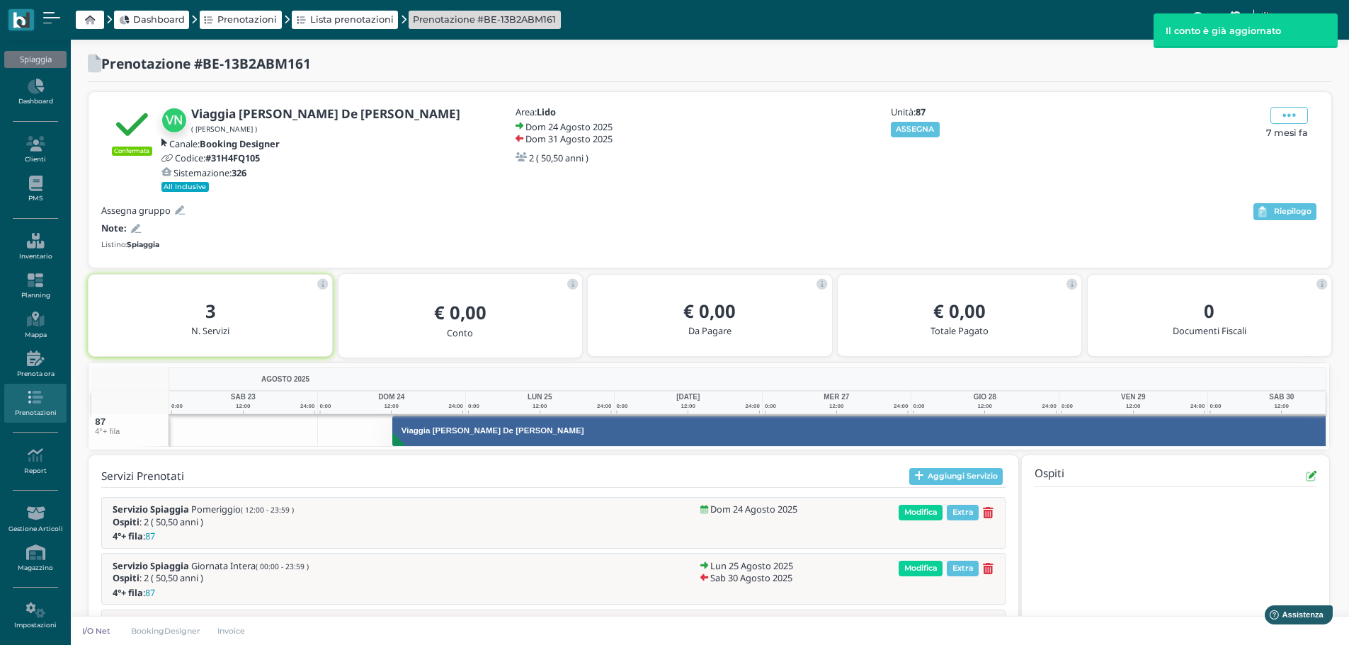
scroll to position [0, 103]
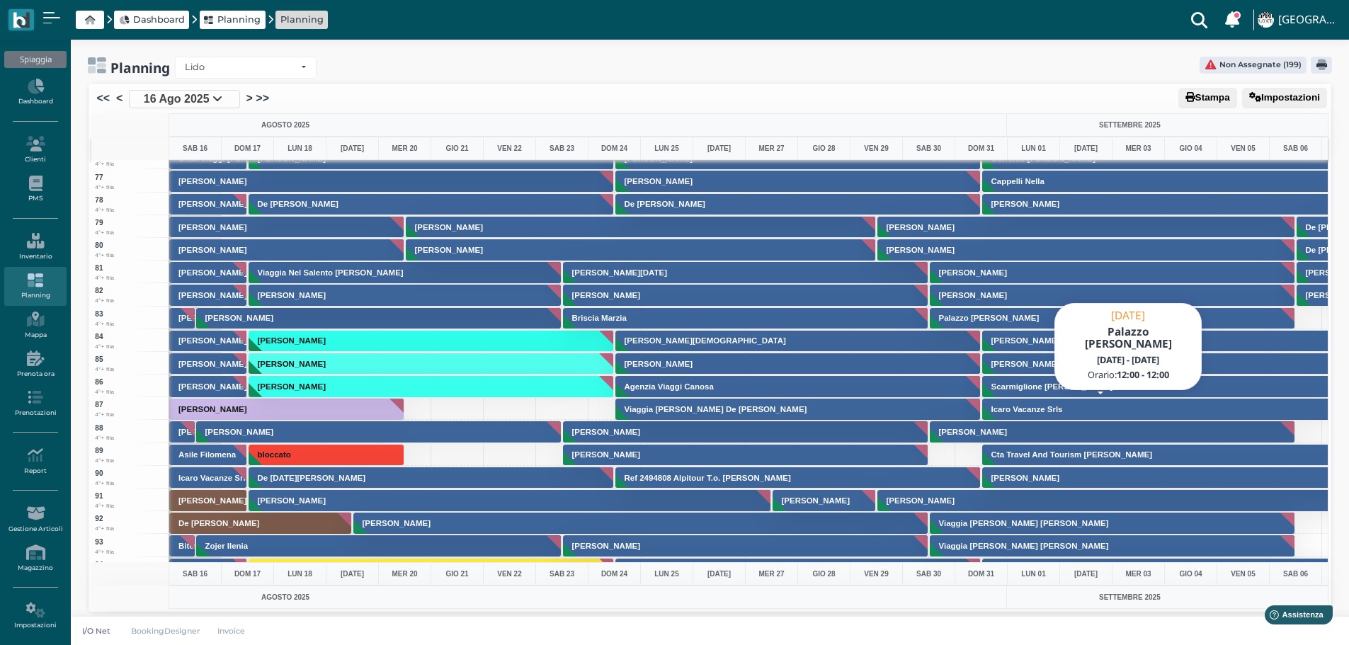
scroll to position [1770, 0]
